Goal: Transaction & Acquisition: Purchase product/service

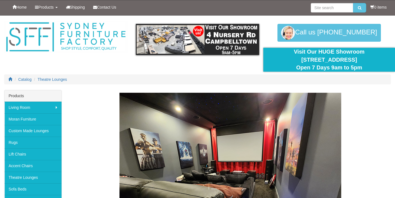
click at [375, 147] on div "Theatre Lounges" at bounding box center [230, 187] width 321 height 189
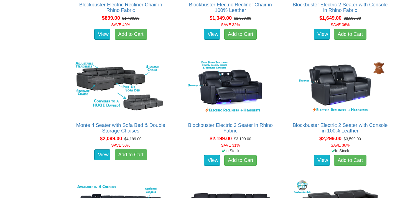
scroll to position [443, 0]
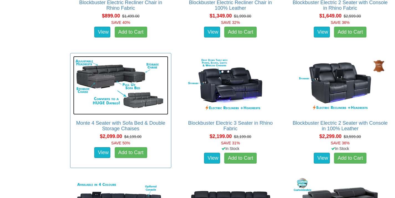
click at [91, 80] on img at bounding box center [120, 85] width 95 height 58
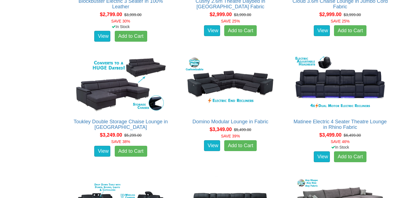
scroll to position [923, 0]
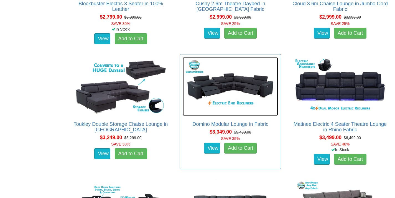
click at [235, 87] on img at bounding box center [230, 86] width 95 height 58
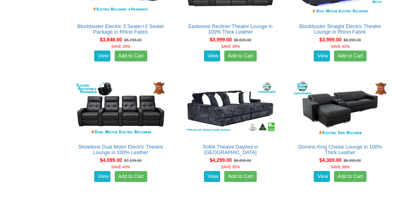
scroll to position [1385, 0]
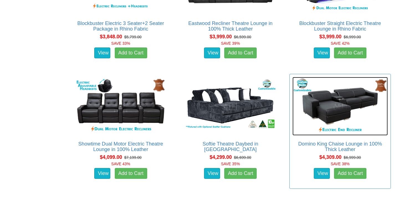
click at [344, 96] on img at bounding box center [339, 106] width 95 height 58
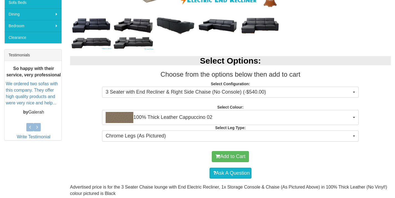
scroll to position [187, 0]
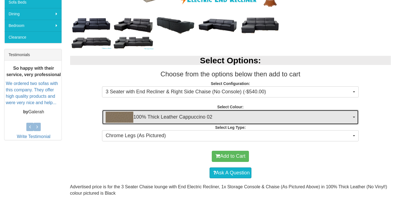
click at [125, 118] on img "button" at bounding box center [120, 116] width 28 height 11
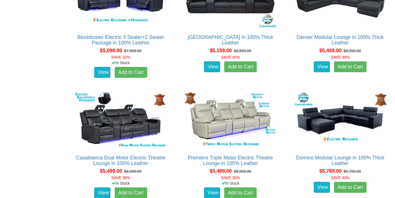
scroll to position [1732, 0]
